Goal: Contribute content

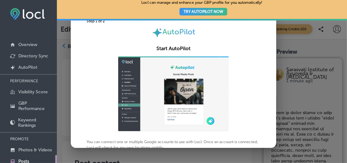
click at [301, 40] on div at bounding box center [173, 81] width 347 height 163
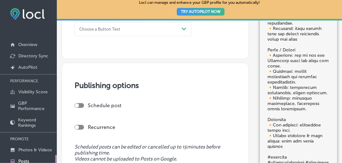
scroll to position [631, 0]
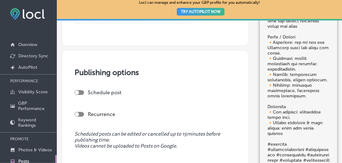
click at [82, 91] on div at bounding box center [79, 92] width 9 height 5
checkbox input "true"
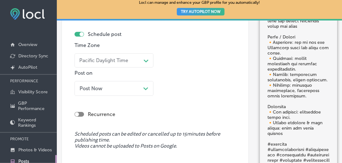
scroll to position [689, 0]
click at [146, 88] on icon "Path Created with Sketch." at bounding box center [145, 89] width 5 height 3
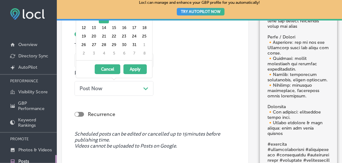
click at [131, 69] on button "Apply" at bounding box center [135, 69] width 23 height 10
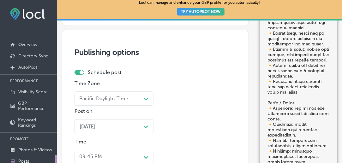
scroll to position [717, 0]
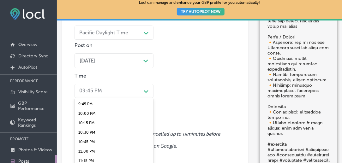
click at [147, 90] on icon "Path Created with Sketch." at bounding box center [146, 91] width 5 height 3
click at [116, 121] on div "10:15 PM" at bounding box center [114, 123] width 79 height 9
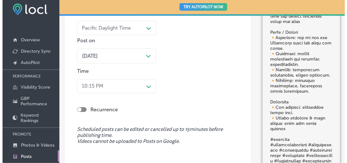
scroll to position [95, 0]
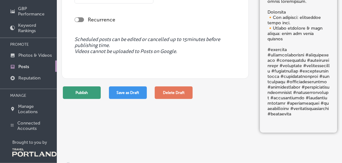
click at [92, 95] on button "Publish" at bounding box center [82, 93] width 38 height 13
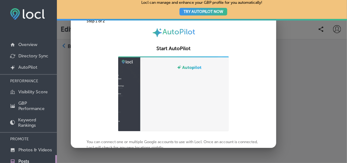
scroll to position [95, 0]
